Goal: Navigation & Orientation: Find specific page/section

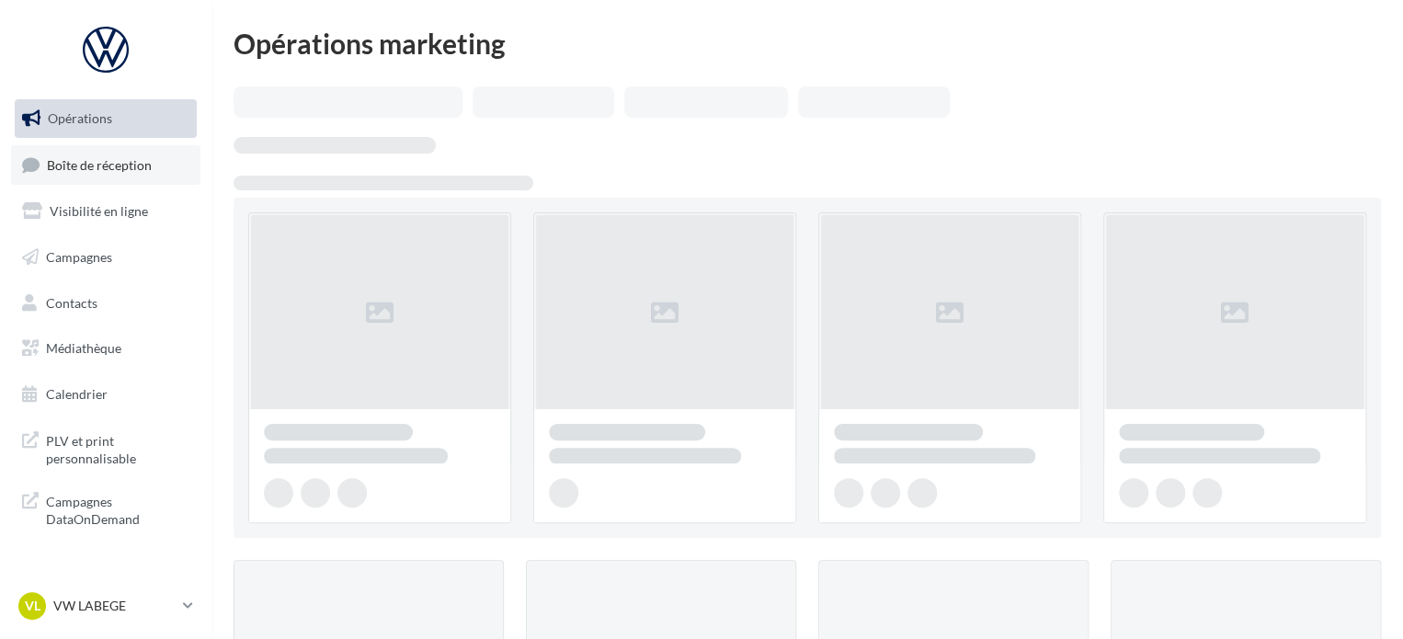
click at [118, 161] on span "Boîte de réception" at bounding box center [99, 164] width 105 height 16
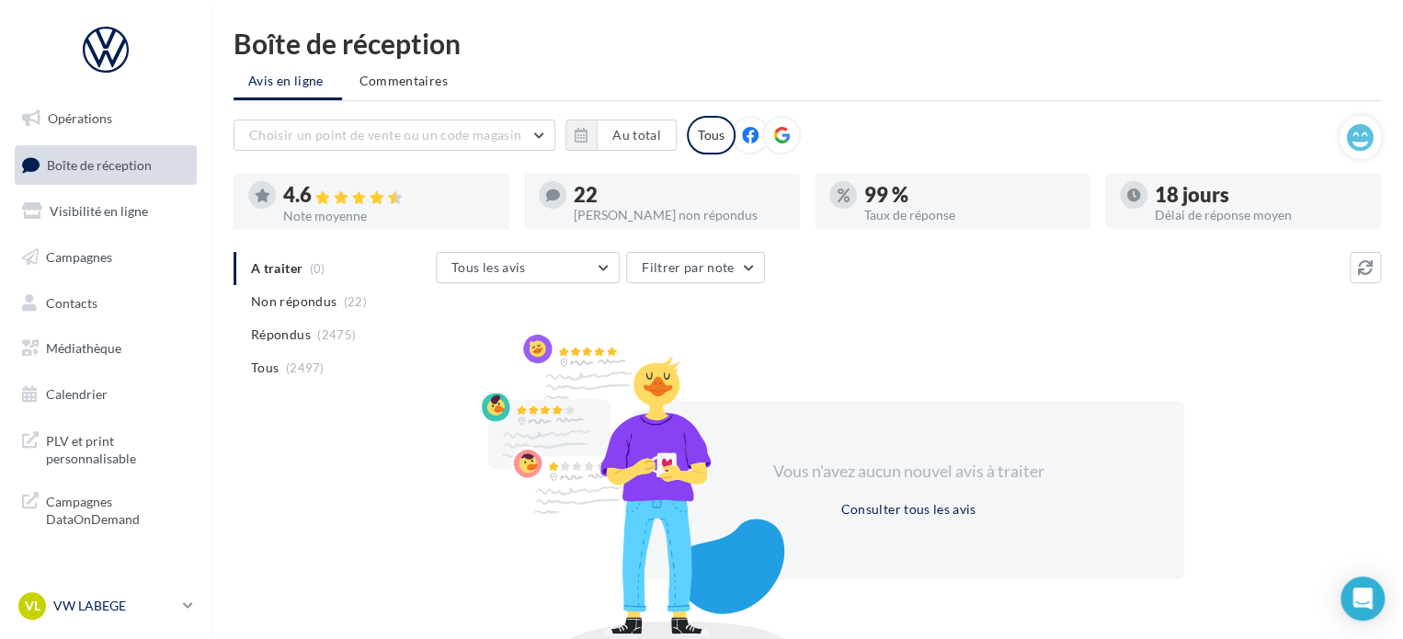
click at [118, 601] on p "VW LABEGE" at bounding box center [114, 606] width 122 height 18
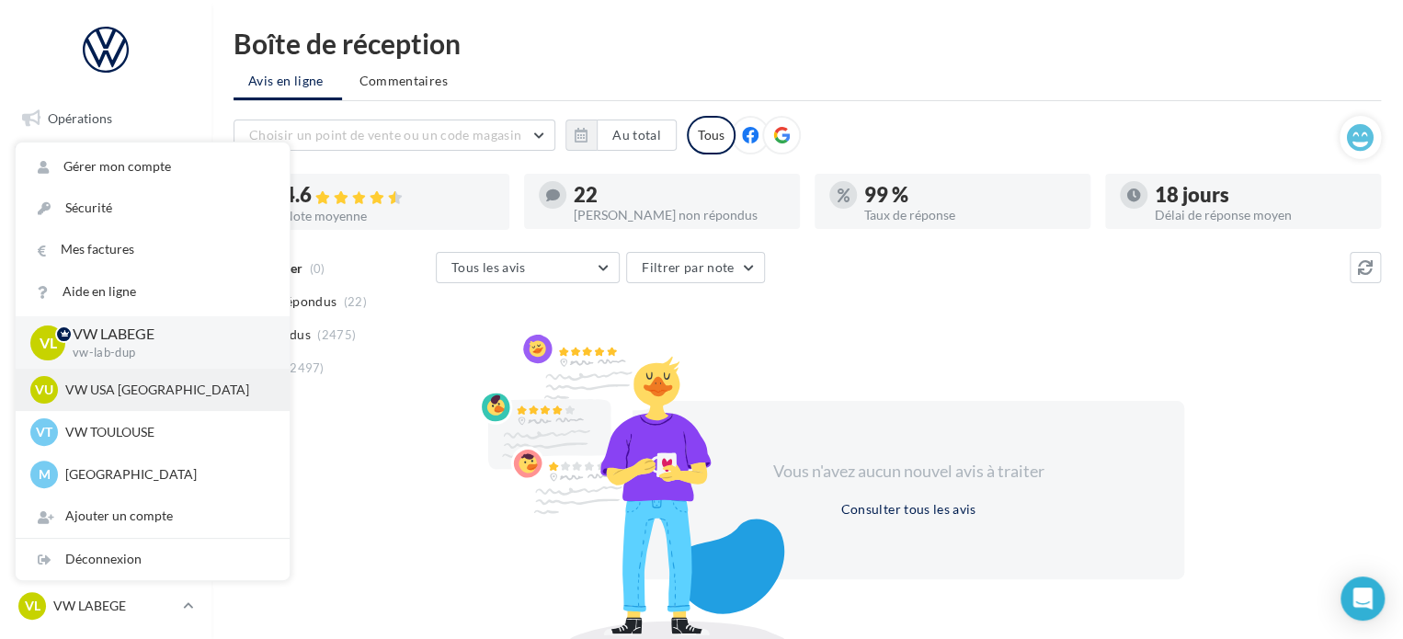
click at [189, 400] on div "VU VW USA TOULOUSE vw-tou-dup" at bounding box center [152, 390] width 245 height 28
